Goal: Navigation & Orientation: Find specific page/section

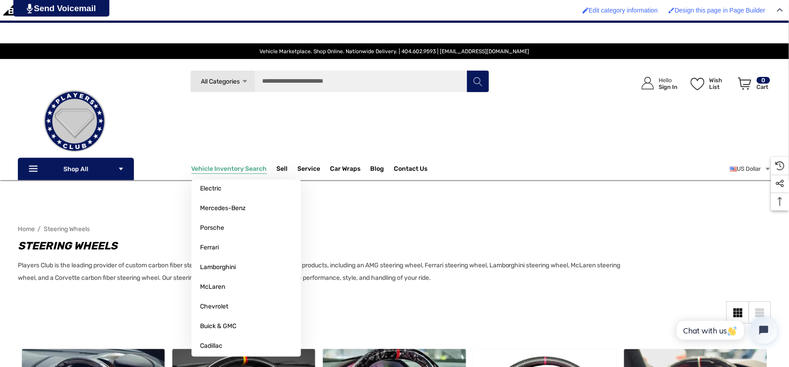
click at [243, 170] on span "Vehicle Inventory Search" at bounding box center [229, 170] width 75 height 10
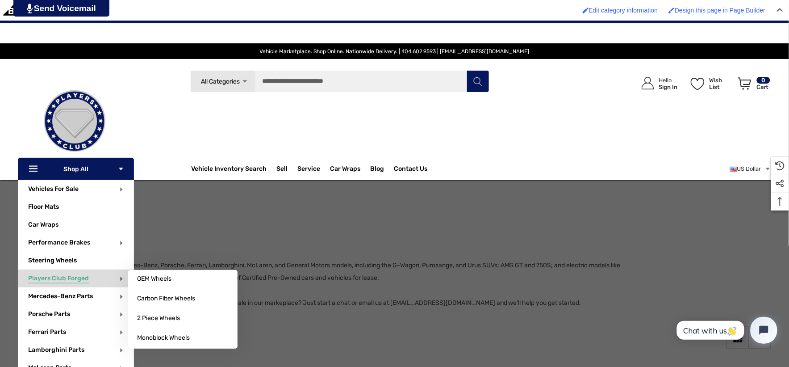
click at [65, 276] on span "Players Club Forged" at bounding box center [58, 279] width 61 height 10
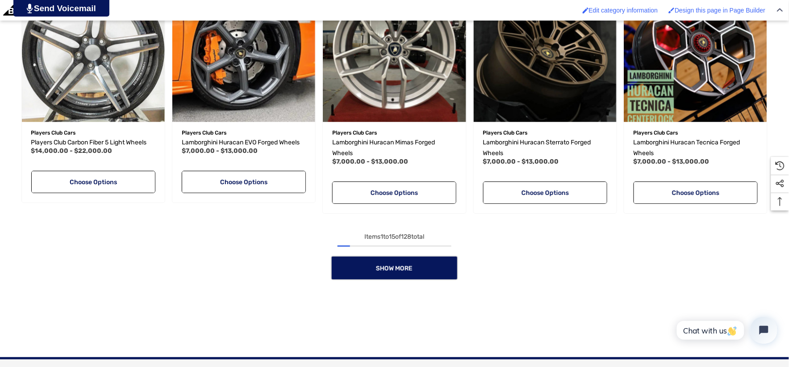
scroll to position [1092, 0]
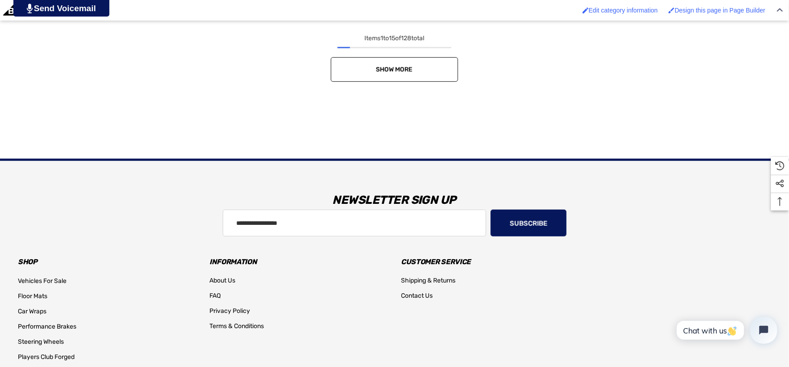
click at [368, 75] on link "Show More" at bounding box center [394, 69] width 127 height 25
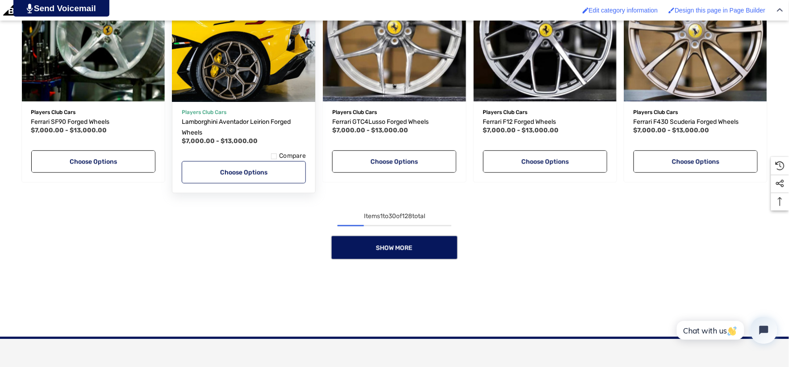
scroll to position [1638, 0]
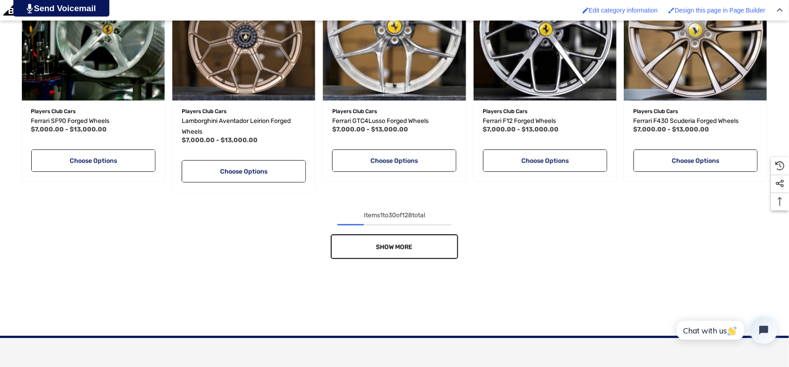
click at [419, 237] on link "Show More" at bounding box center [394, 246] width 127 height 25
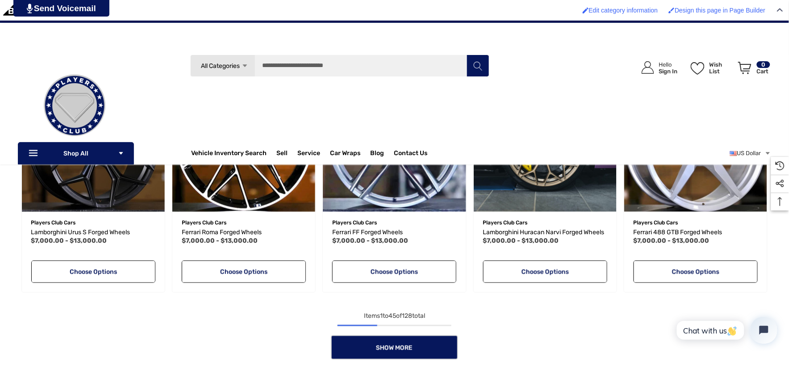
scroll to position [1985, 0]
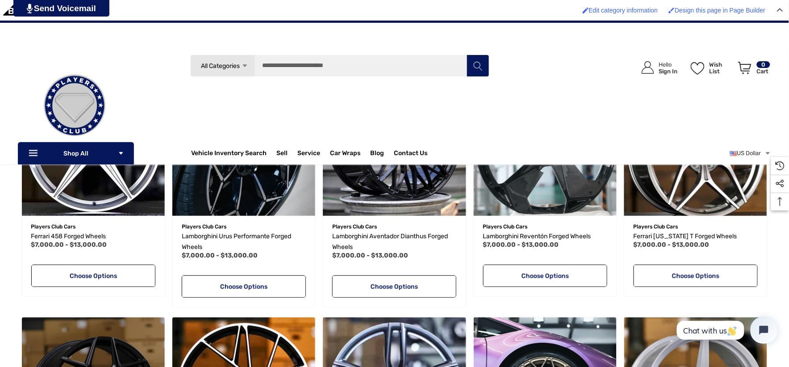
click at [70, 96] on img at bounding box center [74, 105] width 89 height 89
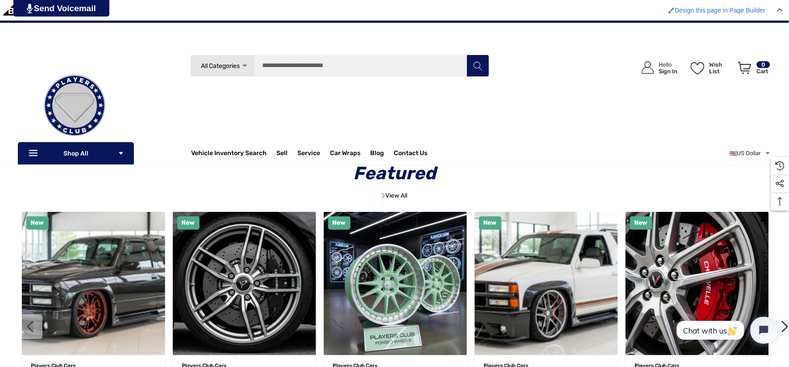
scroll to position [149, 0]
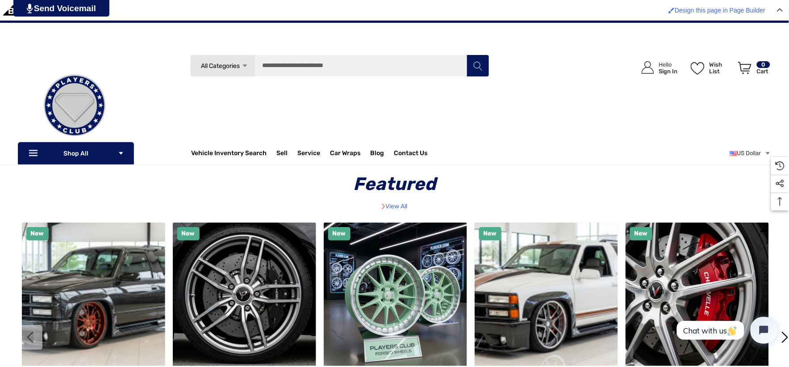
click at [398, 206] on link "View All" at bounding box center [394, 206] width 25 height 8
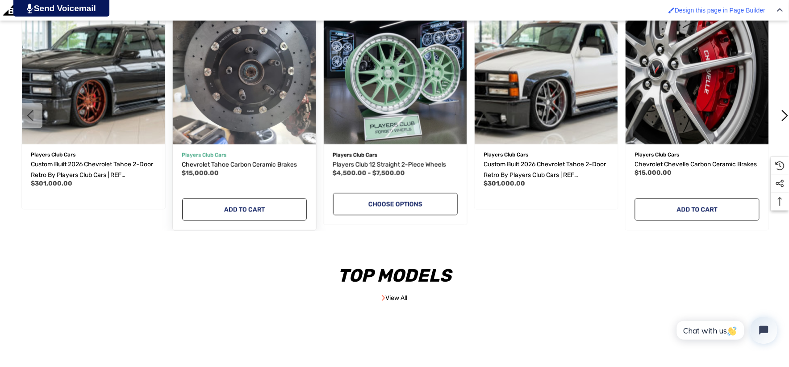
scroll to position [397, 0]
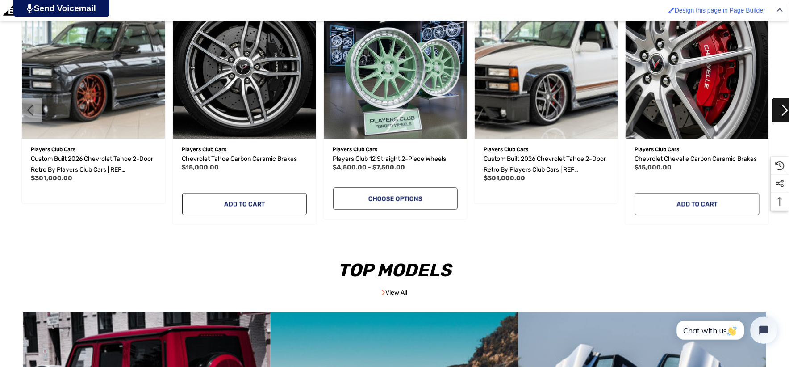
click at [788, 103] on button "Next" at bounding box center [785, 110] width 25 height 25
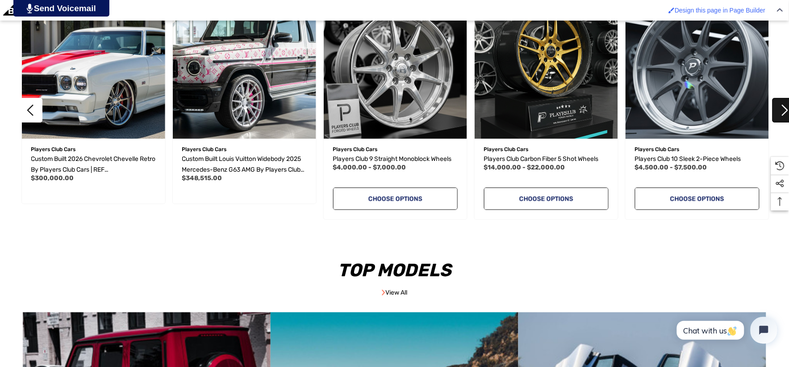
click at [788, 103] on button "Next" at bounding box center [785, 110] width 25 height 25
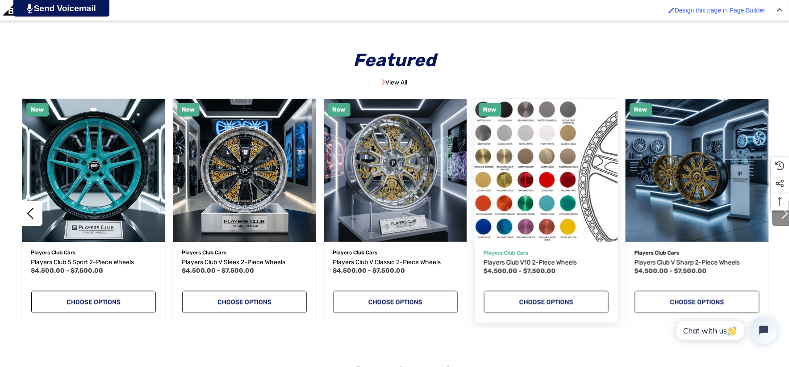
scroll to position [298, 0]
